Goal: Task Accomplishment & Management: Manage account settings

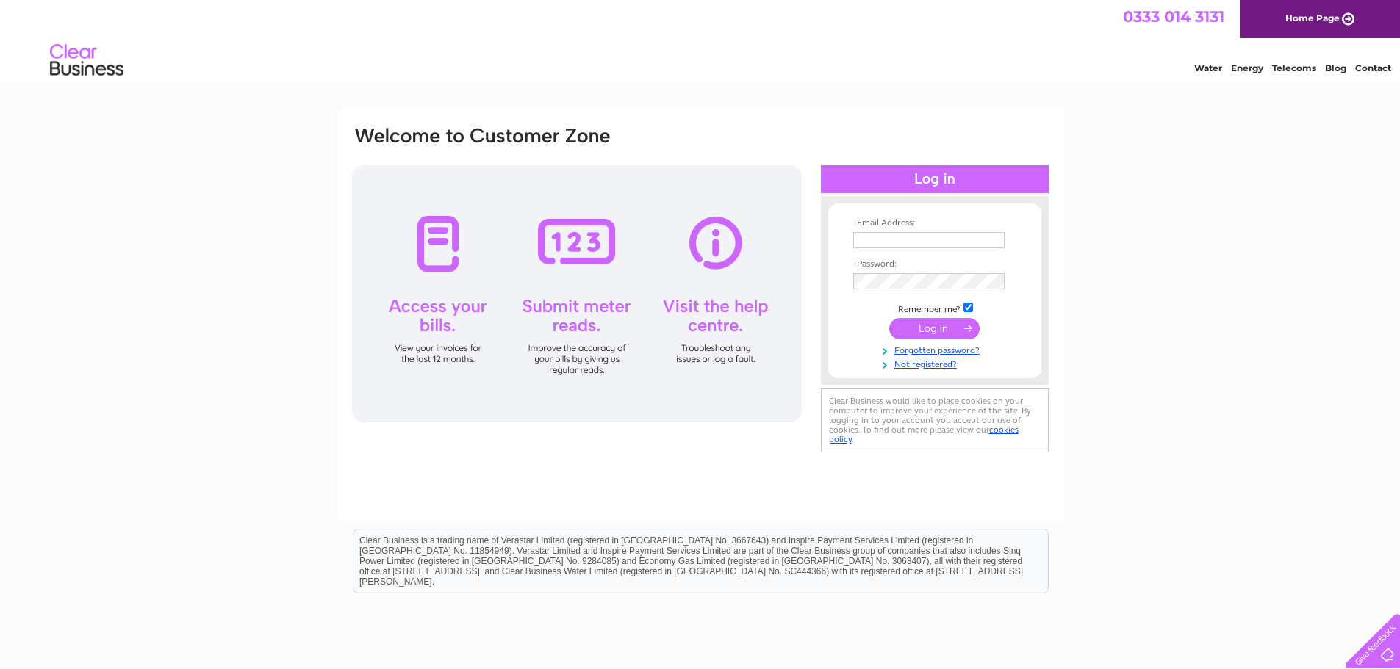
click at [692, 234] on input "text" at bounding box center [928, 240] width 151 height 16
type input "ldawson@blueprint-recruitment.co.uk"
click at [692, 320] on input "submit" at bounding box center [934, 330] width 90 height 21
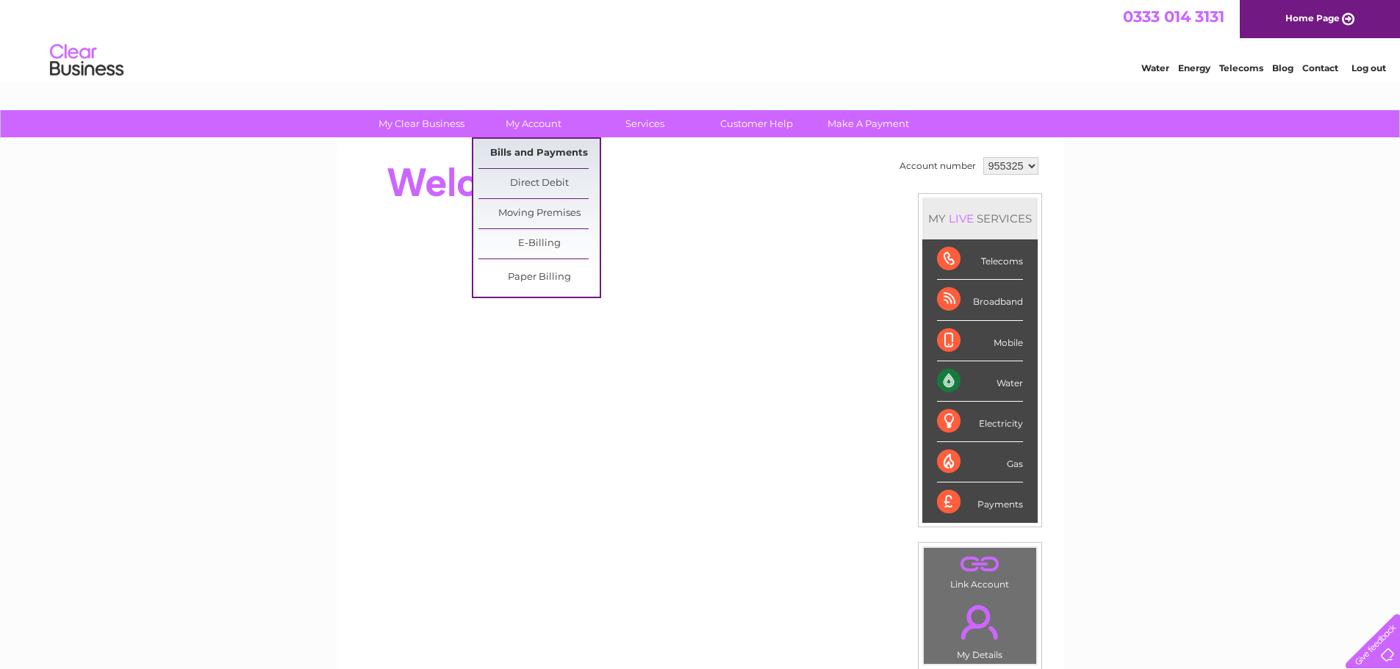
click at [545, 151] on link "Bills and Payments" at bounding box center [538, 153] width 121 height 29
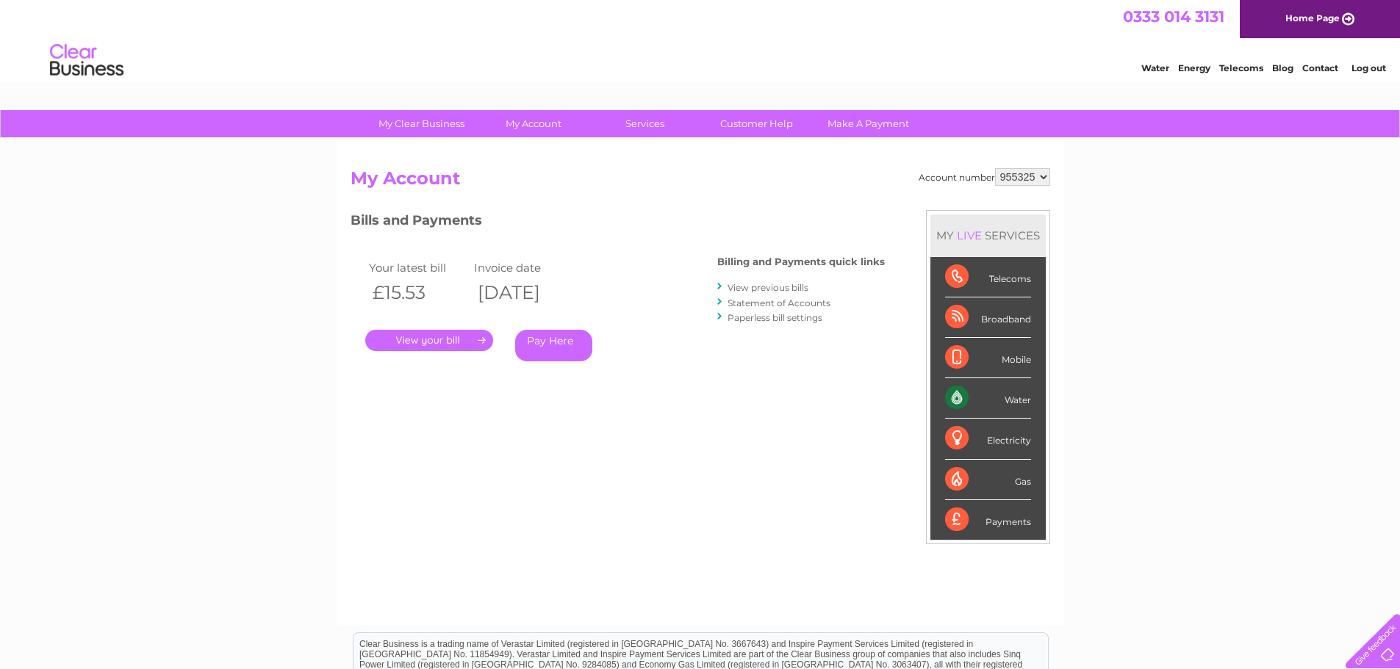
click at [469, 337] on link "." at bounding box center [429, 340] width 128 height 21
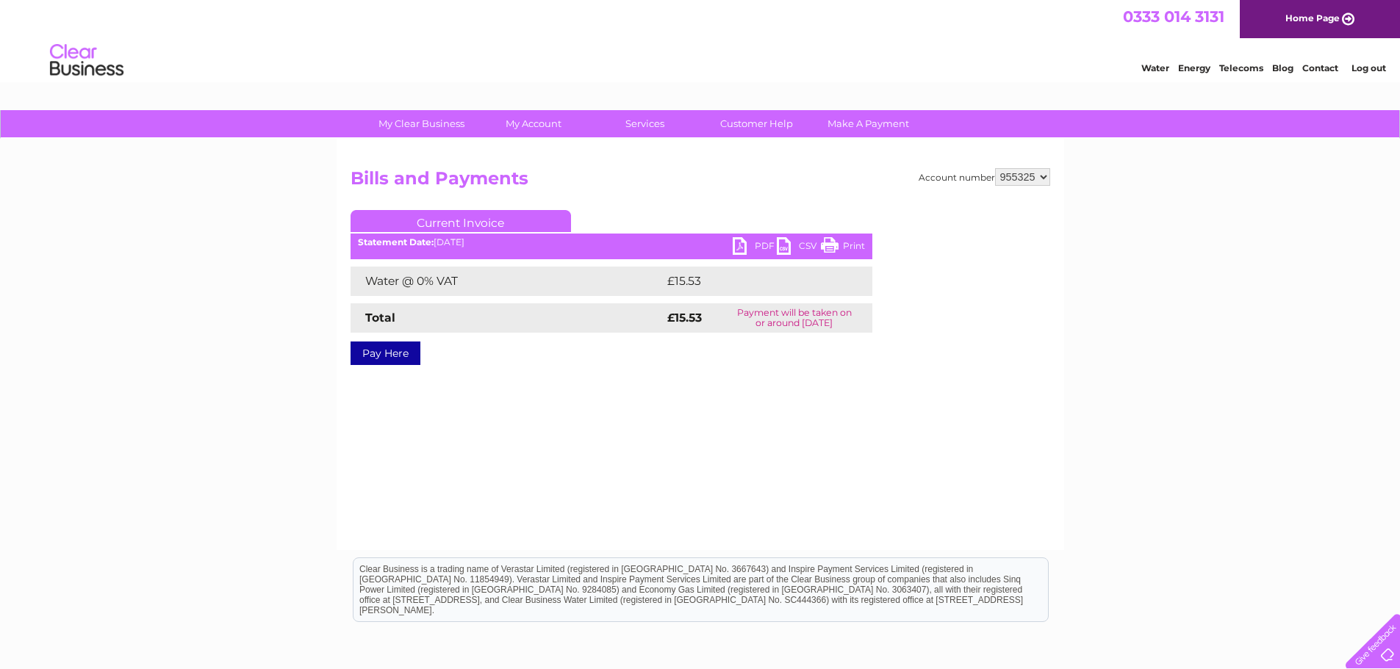
click at [744, 245] on link "PDF" at bounding box center [755, 247] width 44 height 21
drag, startPoint x: 1240, startPoint y: 199, endPoint x: 1249, endPoint y: 191, distance: 12.5
click at [1240, 199] on div "My Clear Business Login Details My Details My Preferences Link Account My Accou…" at bounding box center [700, 456] width 1400 height 692
click at [1360, 69] on link "Log out" at bounding box center [1368, 67] width 35 height 11
